Goal: Task Accomplishment & Management: Manage account settings

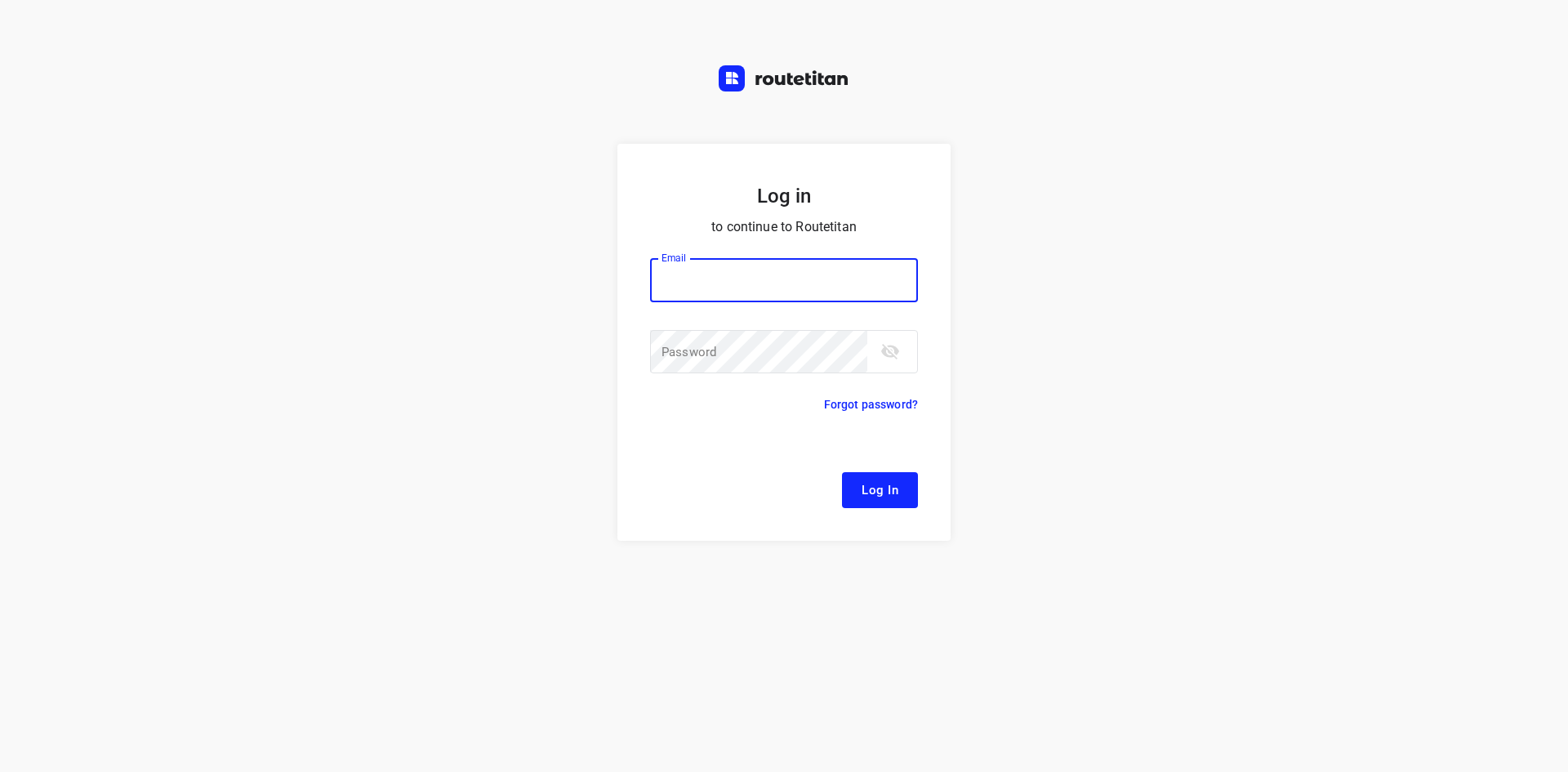
click at [842, 472] on button "Log In" at bounding box center [880, 490] width 76 height 36
type input "[EMAIL_ADDRESS][DOMAIN_NAME]"
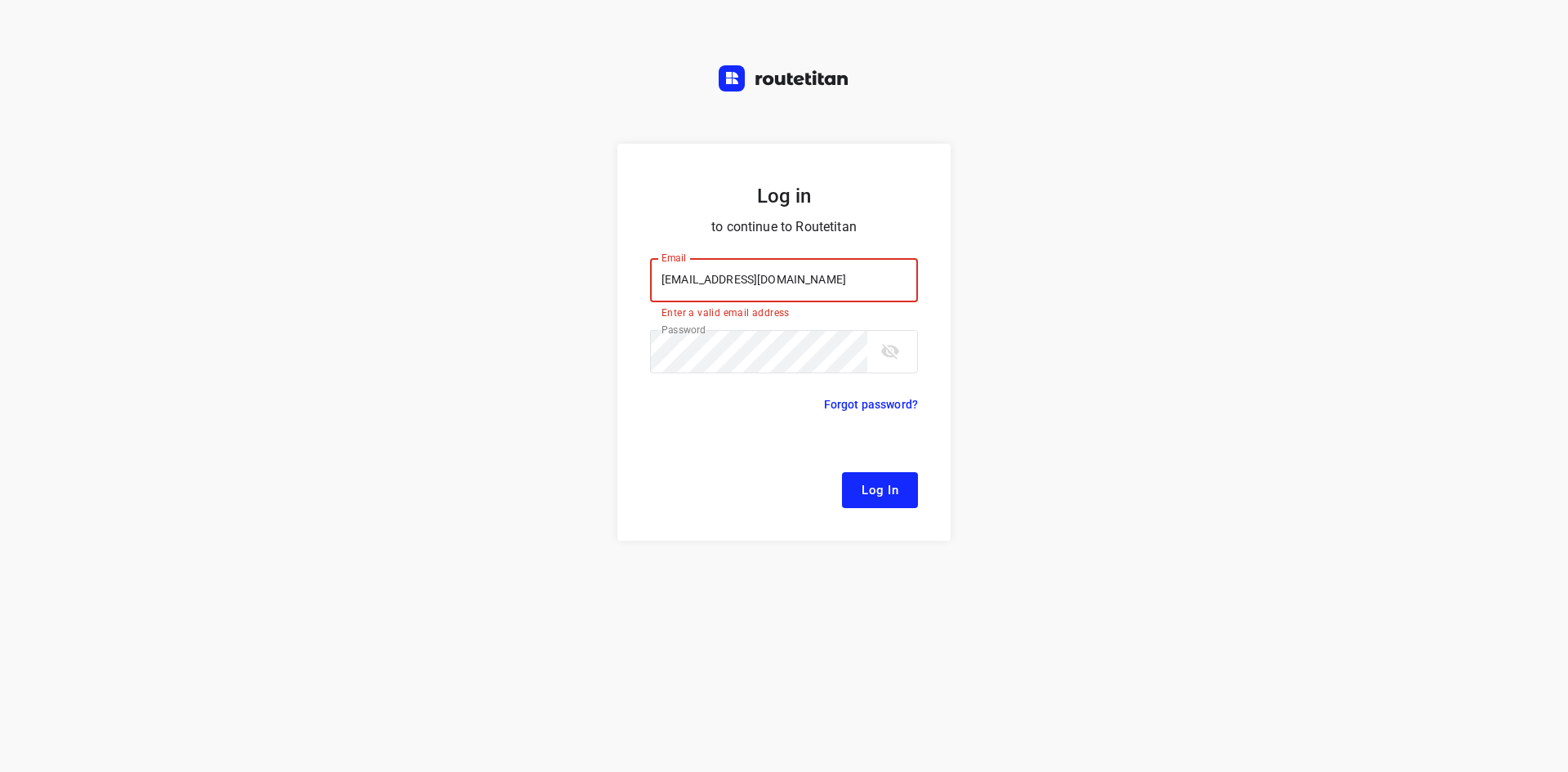
click at [890, 483] on span "Log In" at bounding box center [879, 490] width 36 height 21
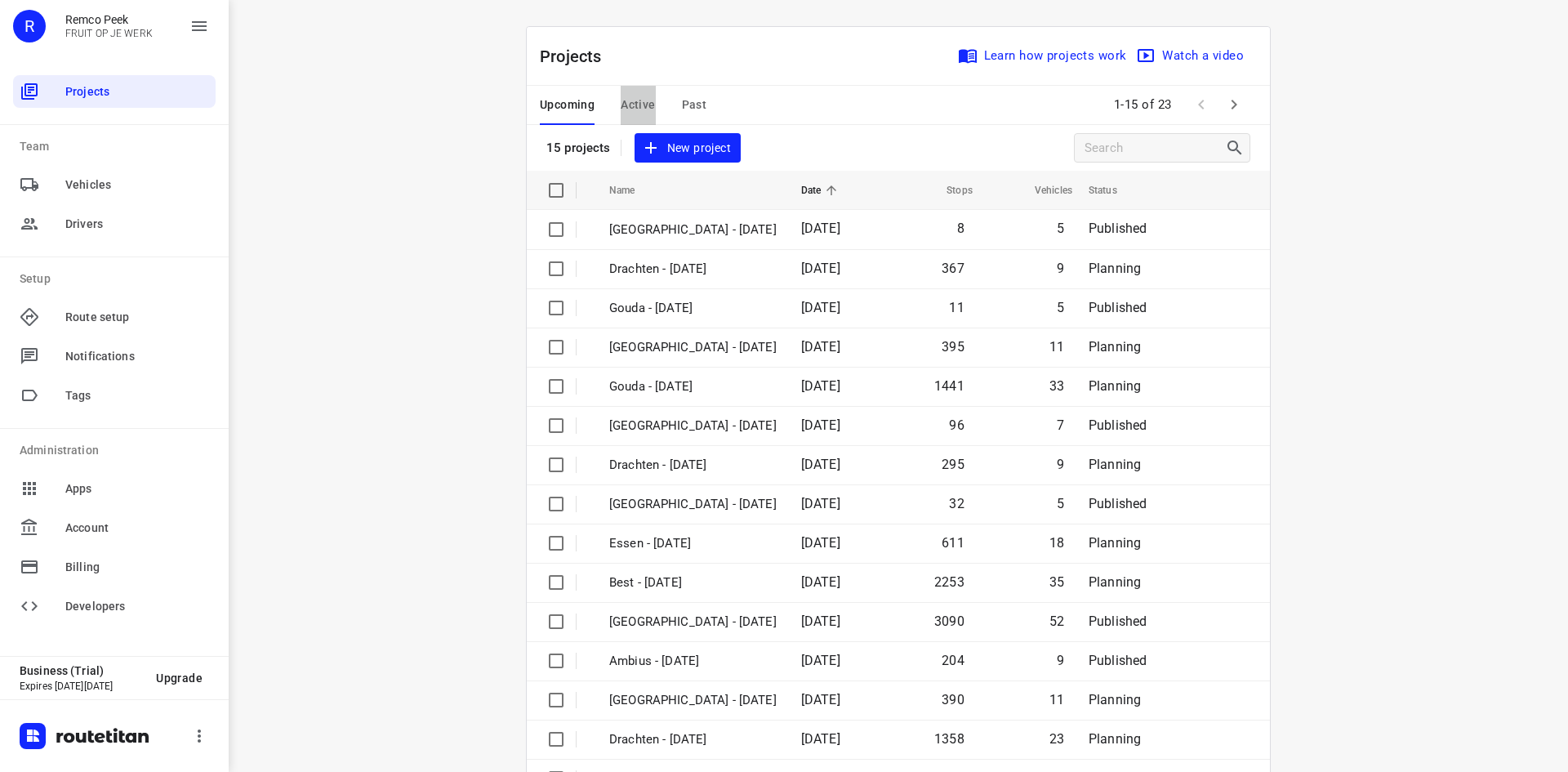
click at [637, 99] on span "Active" at bounding box center [637, 105] width 34 height 20
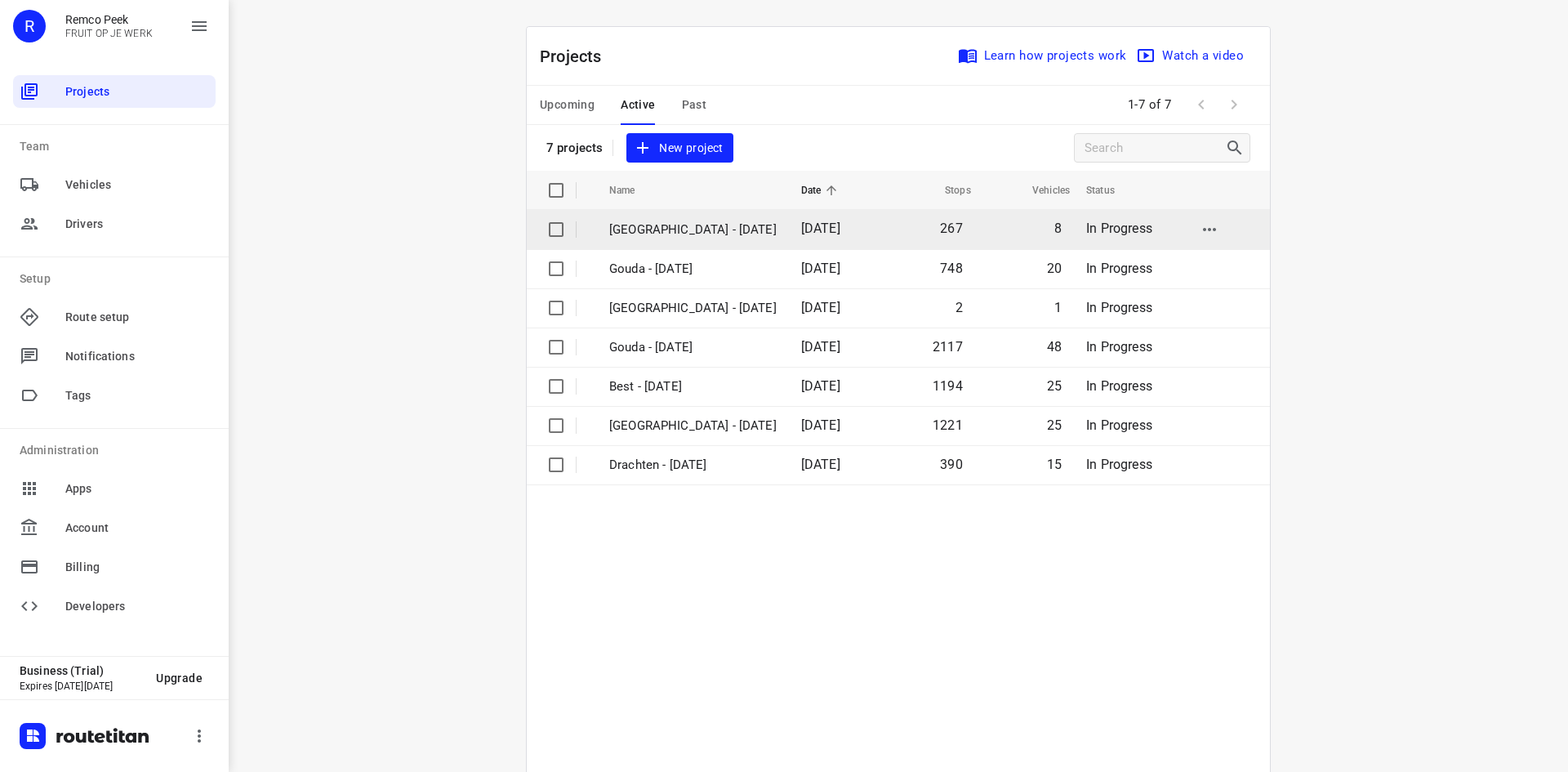
click at [664, 229] on p "[GEOGRAPHIC_DATA] - [DATE]" at bounding box center [693, 230] width 168 height 19
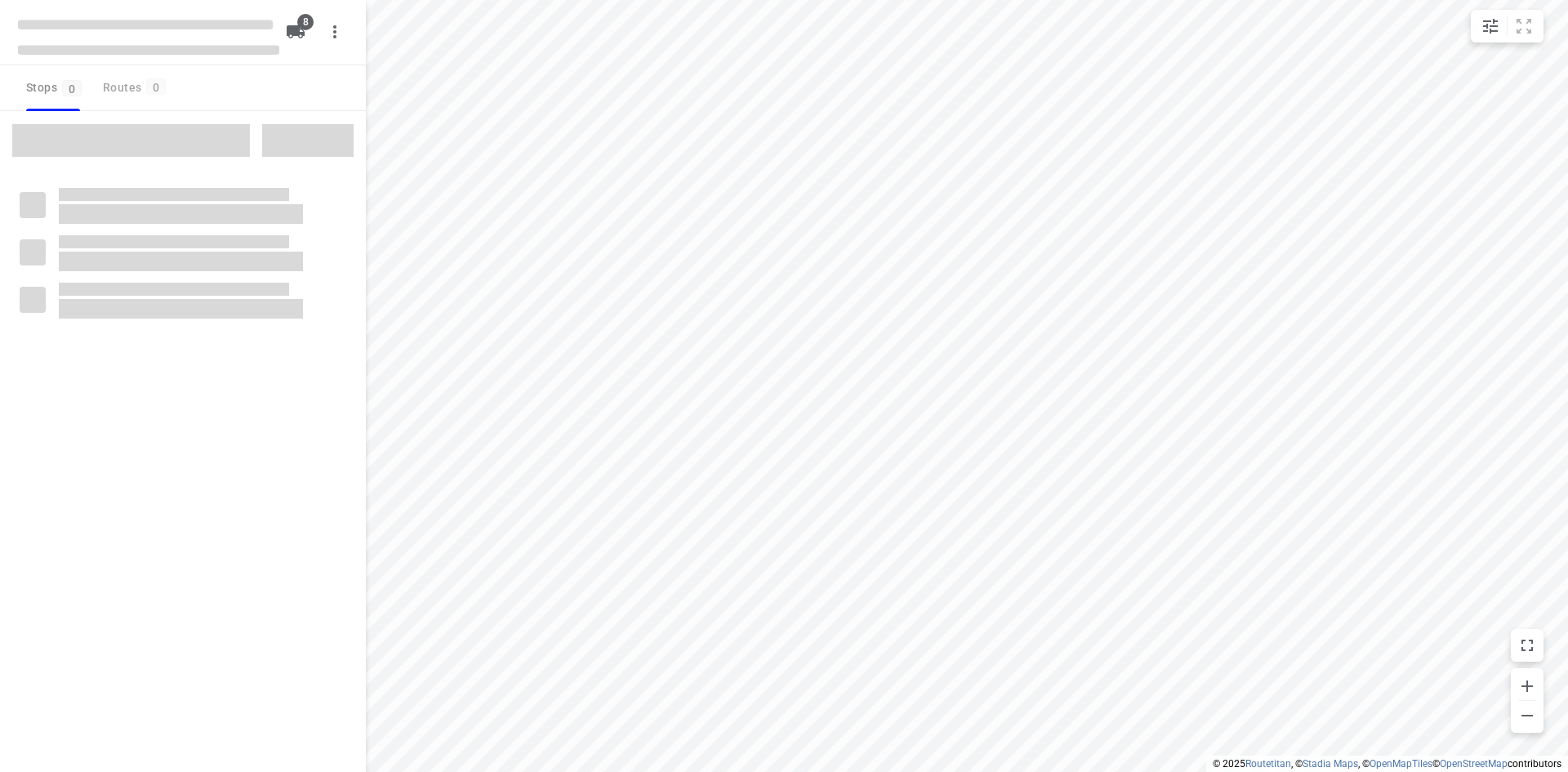
checkbox input "true"
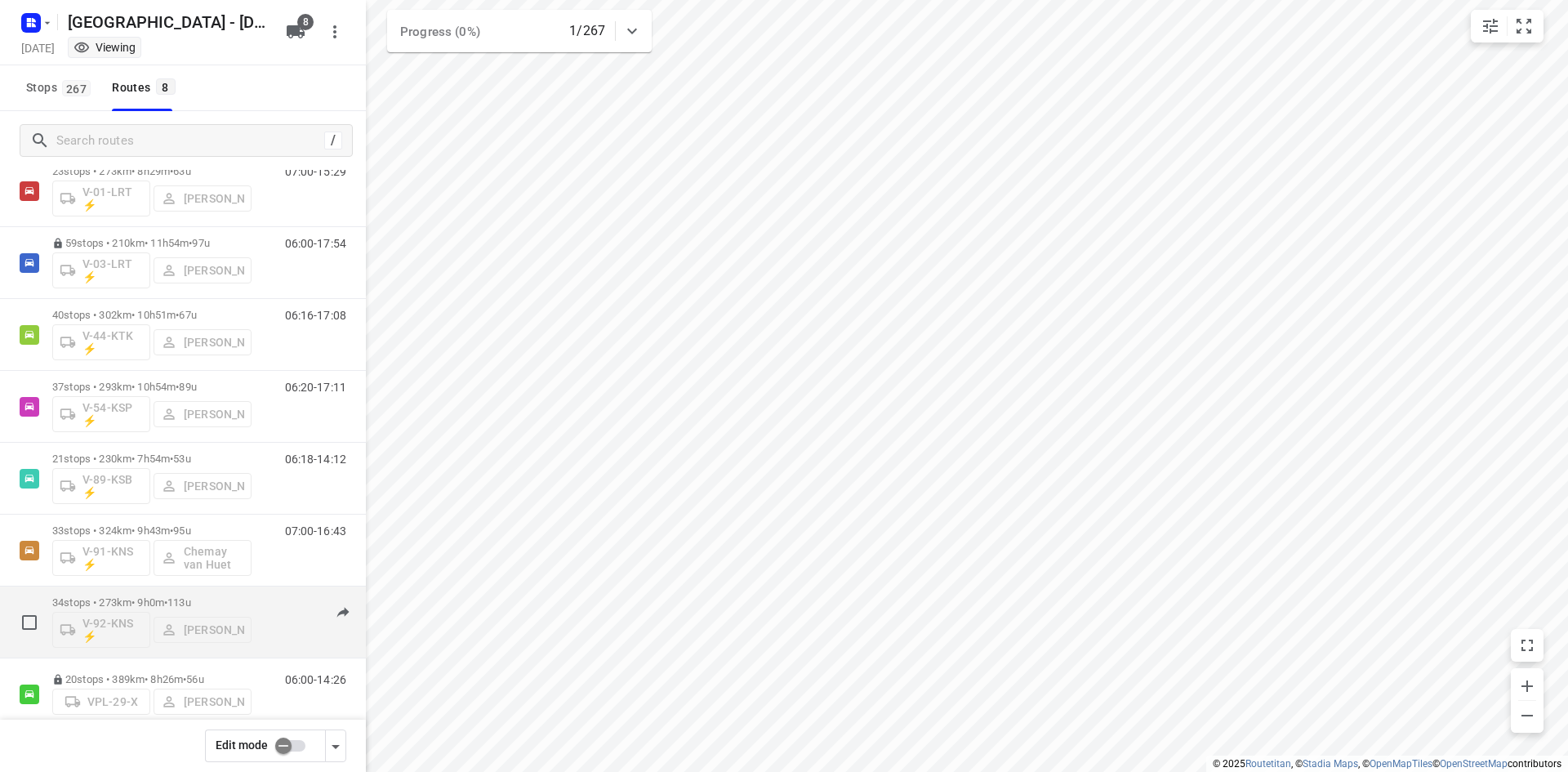
scroll to position [78, 0]
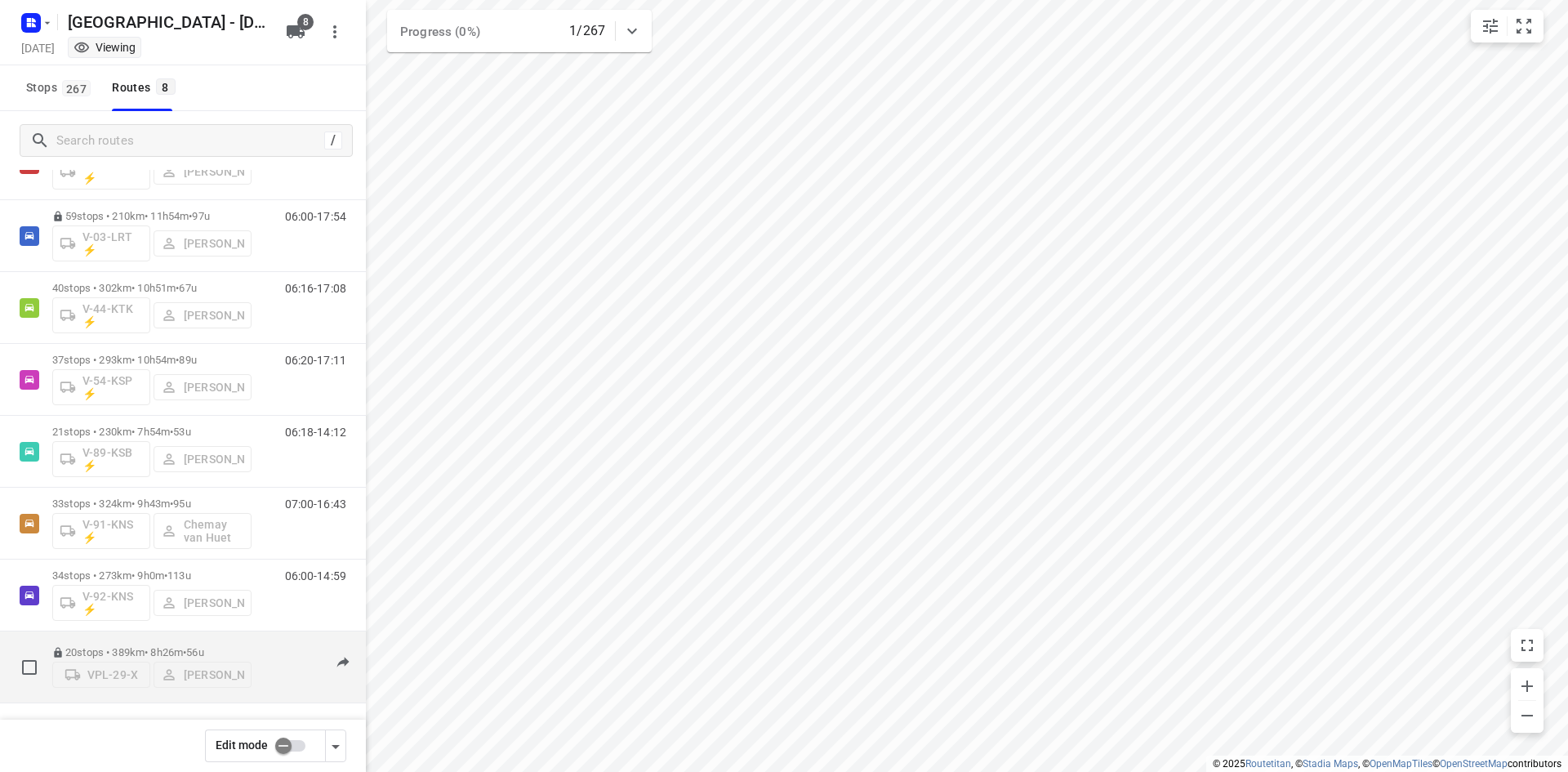
click at [288, 673] on div "06:00-14:26" at bounding box center [305, 670] width 82 height 49
